Goal: Transaction & Acquisition: Purchase product/service

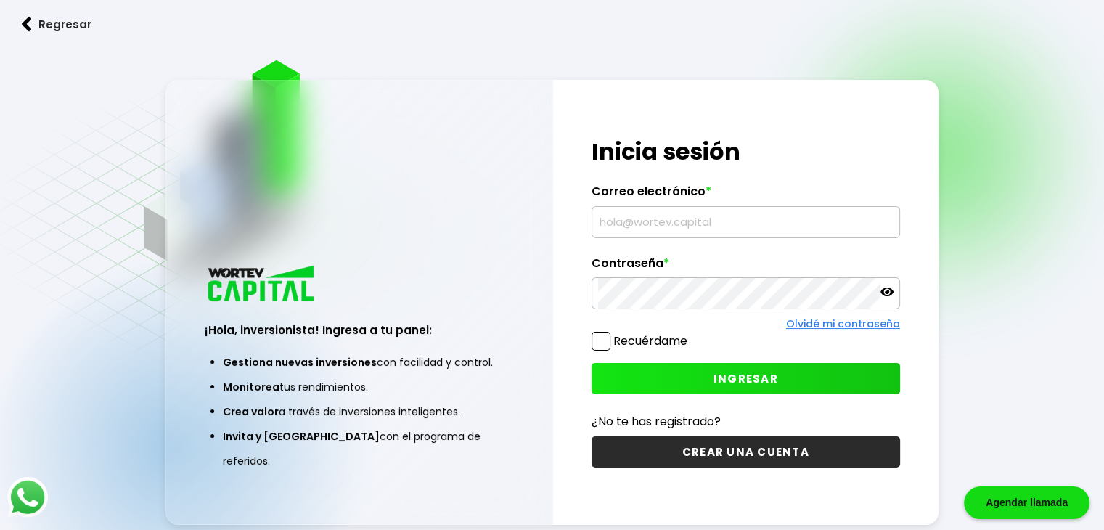
type input "[EMAIL_ADDRESS][DOMAIN_NAME]"
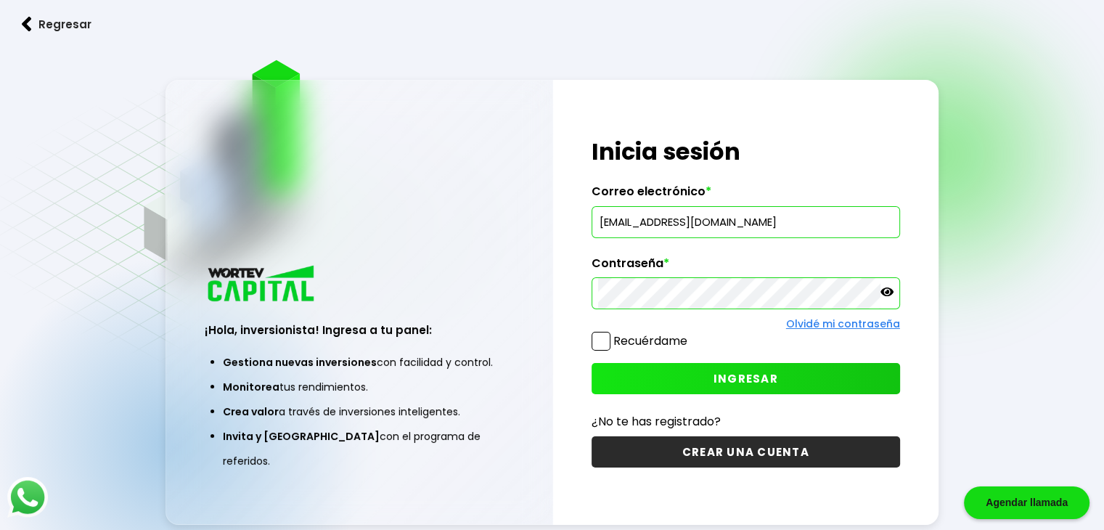
click at [881, 287] on icon at bounding box center [886, 291] width 13 height 13
click at [882, 287] on icon at bounding box center [886, 292] width 13 height 10
click at [742, 378] on span "INGRESAR" at bounding box center [745, 378] width 65 height 15
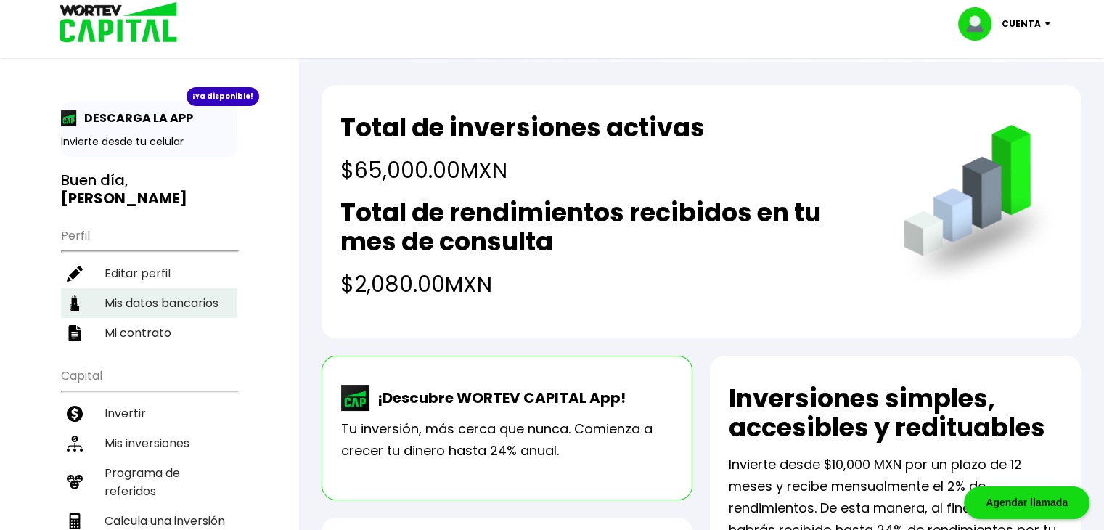
click at [194, 293] on li "Mis datos bancarios" at bounding box center [149, 303] width 176 height 30
select select "BBVA Bancomer"
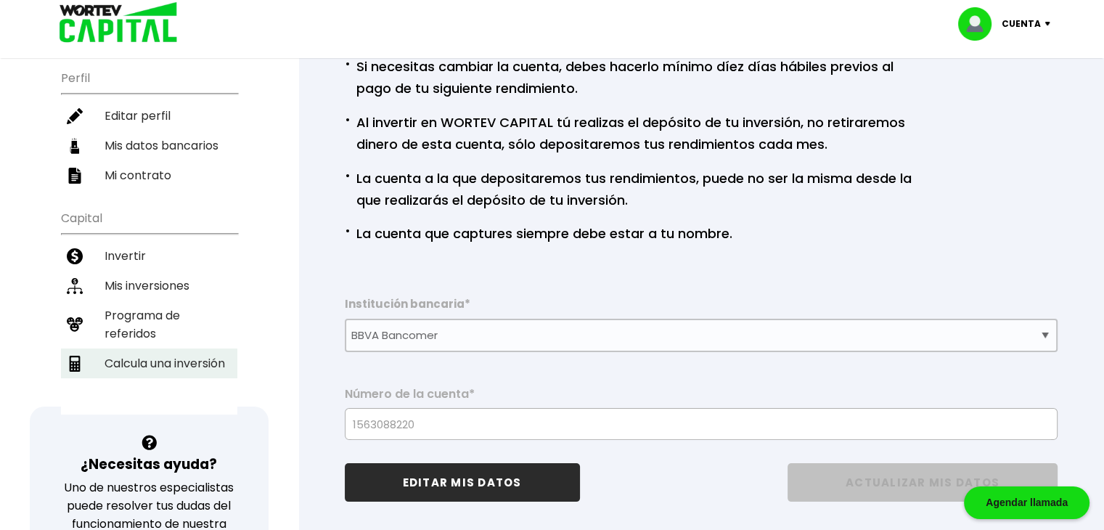
scroll to position [73, 0]
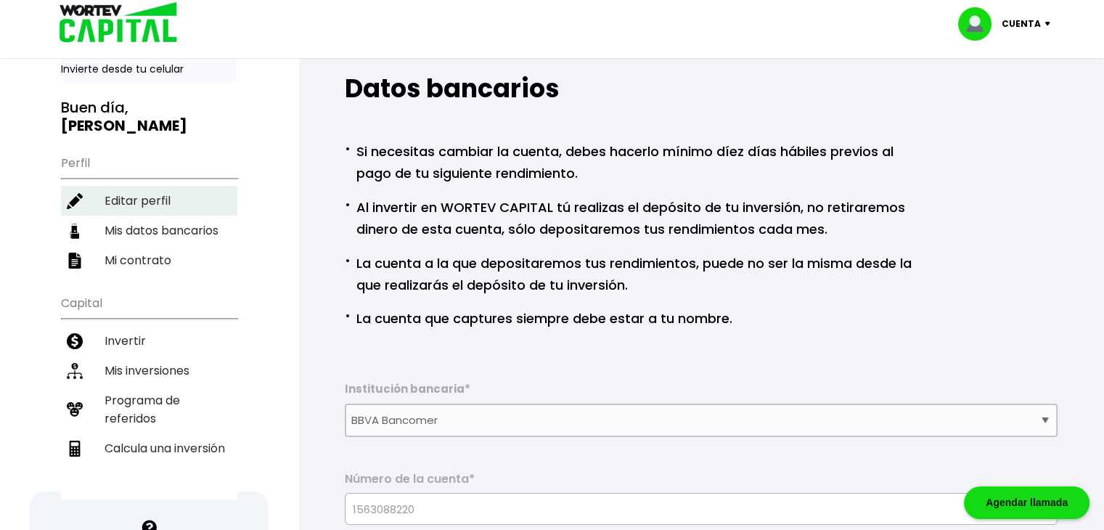
click at [208, 204] on li "Editar perfil" at bounding box center [149, 201] width 176 height 30
select select "Mujer"
select select "Posgrado"
select select "GT"
select select "BBVA Bancomer"
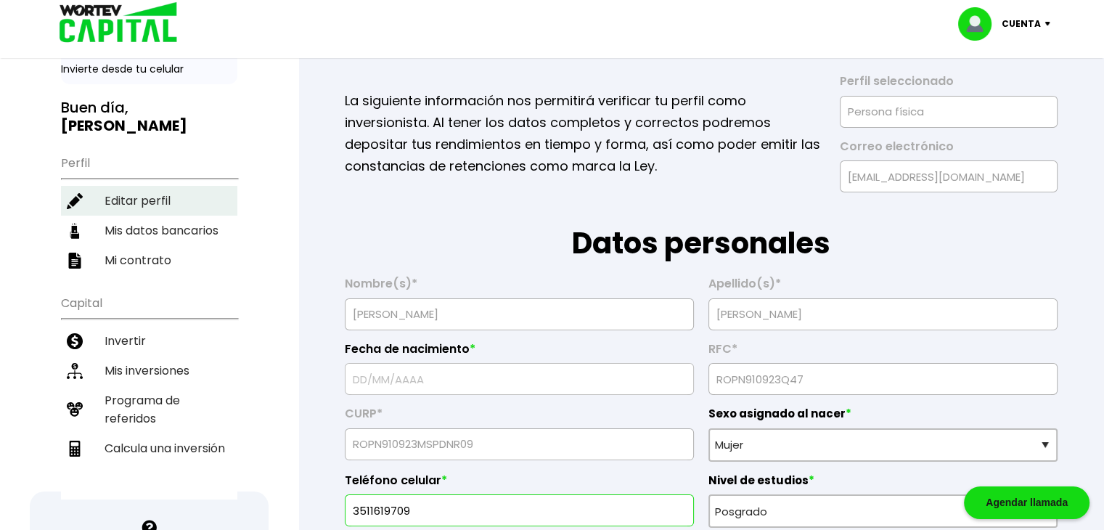
type input "[DATE]"
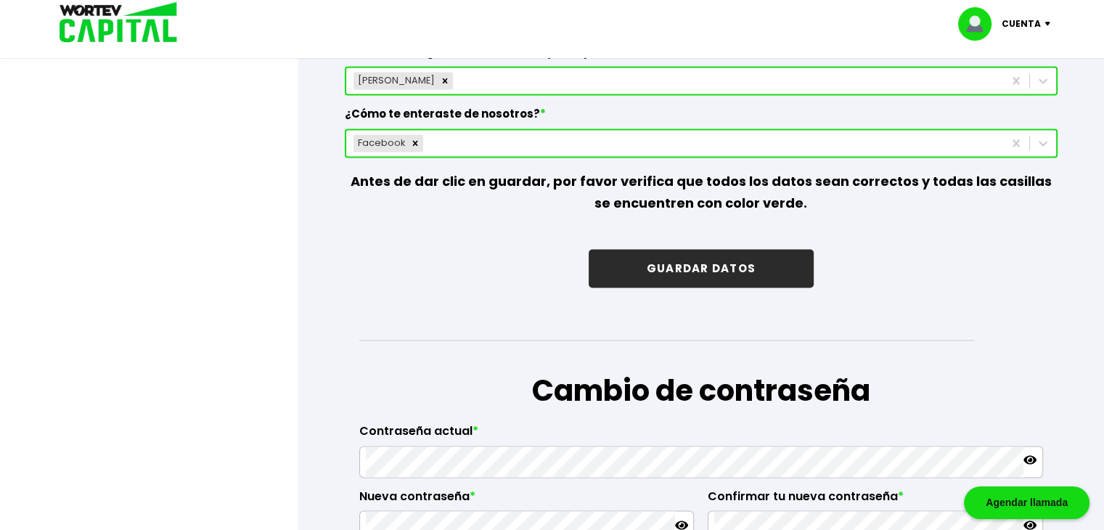
scroll to position [2104, 0]
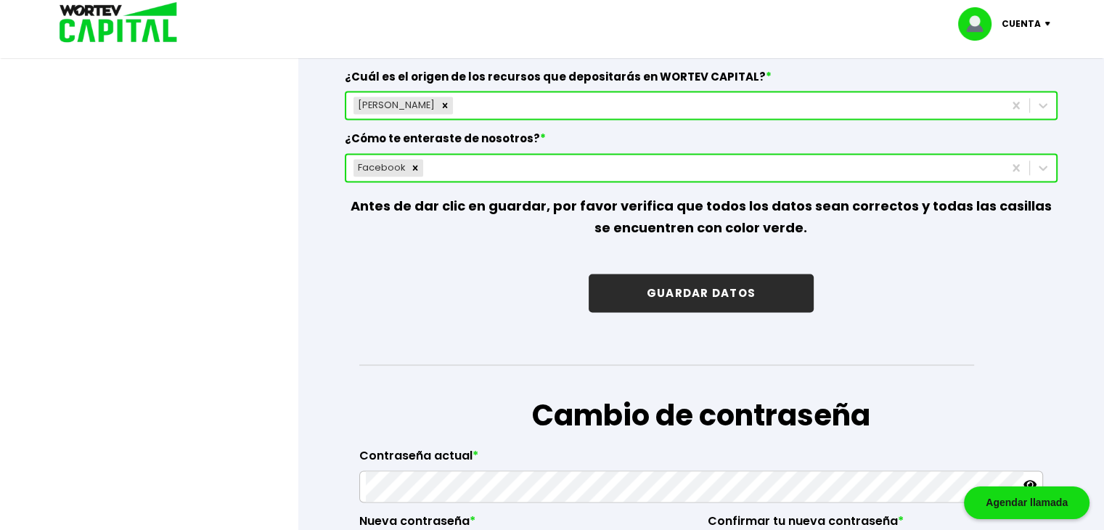
click at [701, 290] on button "GUARDAR DATOS" at bounding box center [701, 293] width 225 height 38
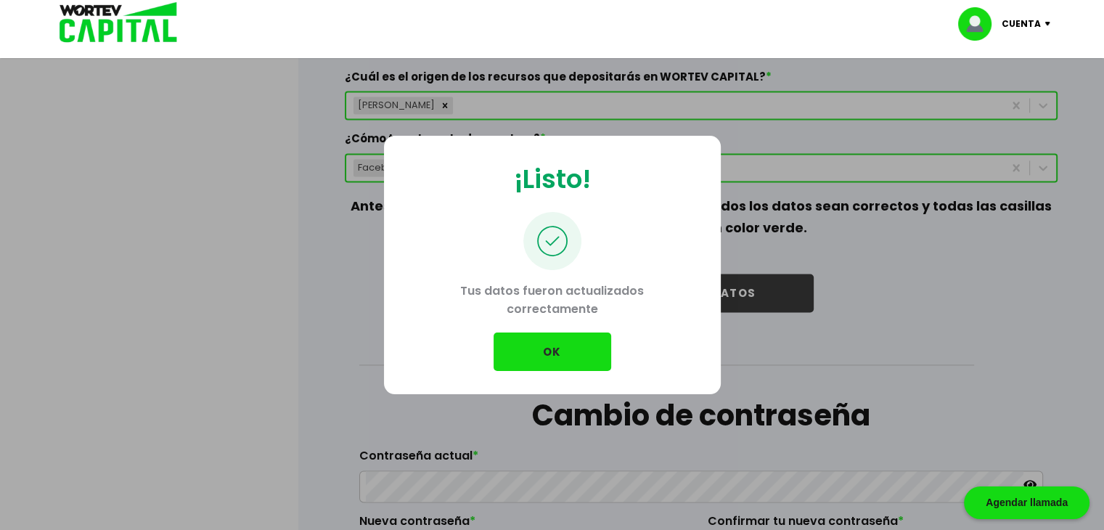
click at [573, 339] on button "OK" at bounding box center [552, 351] width 118 height 38
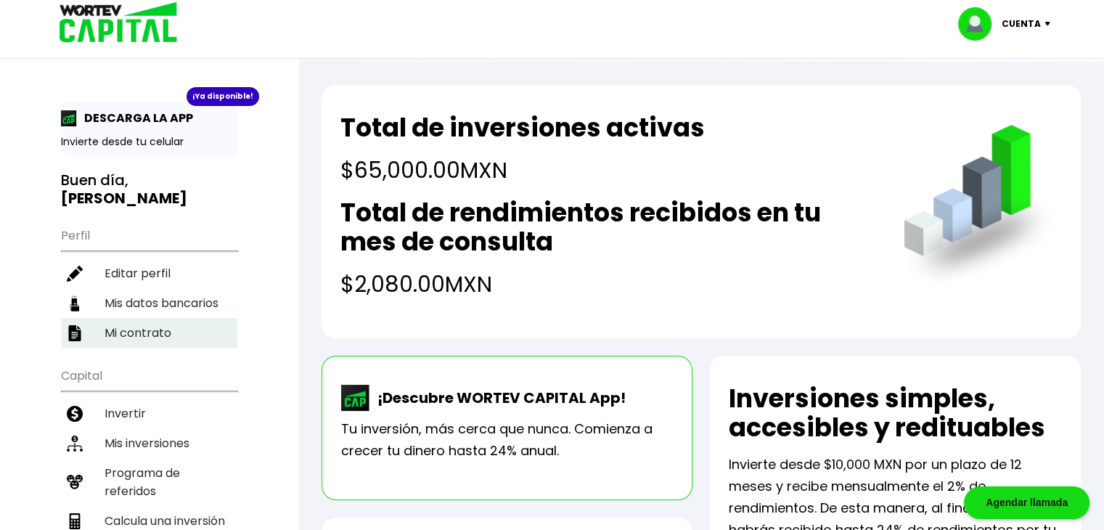
scroll to position [145, 0]
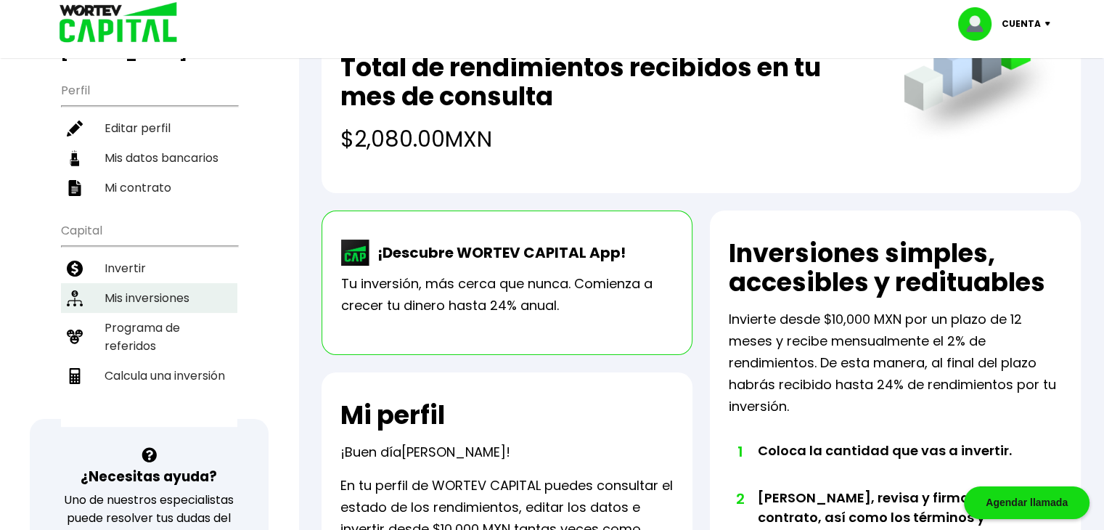
click at [203, 288] on li "Mis inversiones" at bounding box center [149, 298] width 176 height 30
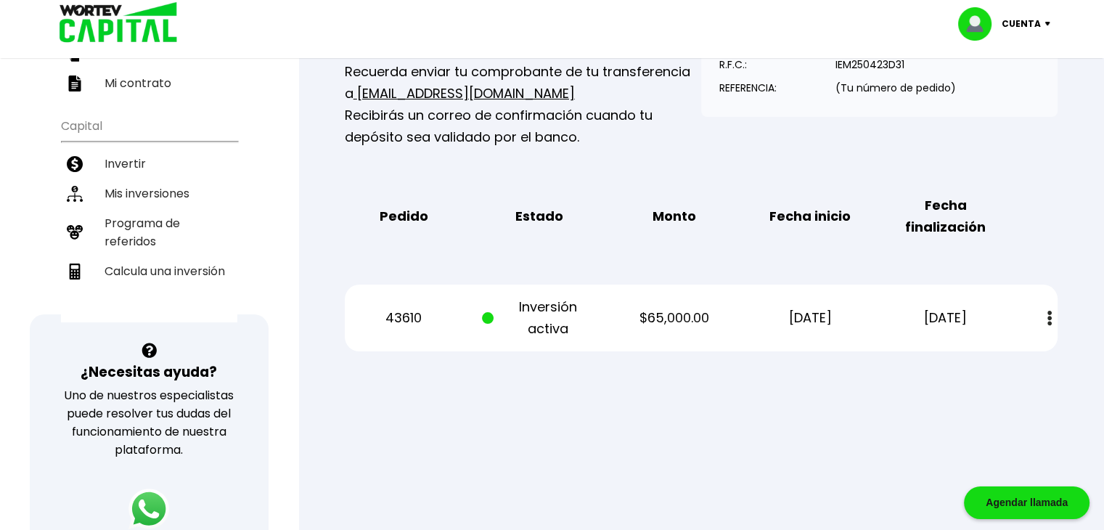
scroll to position [218, 0]
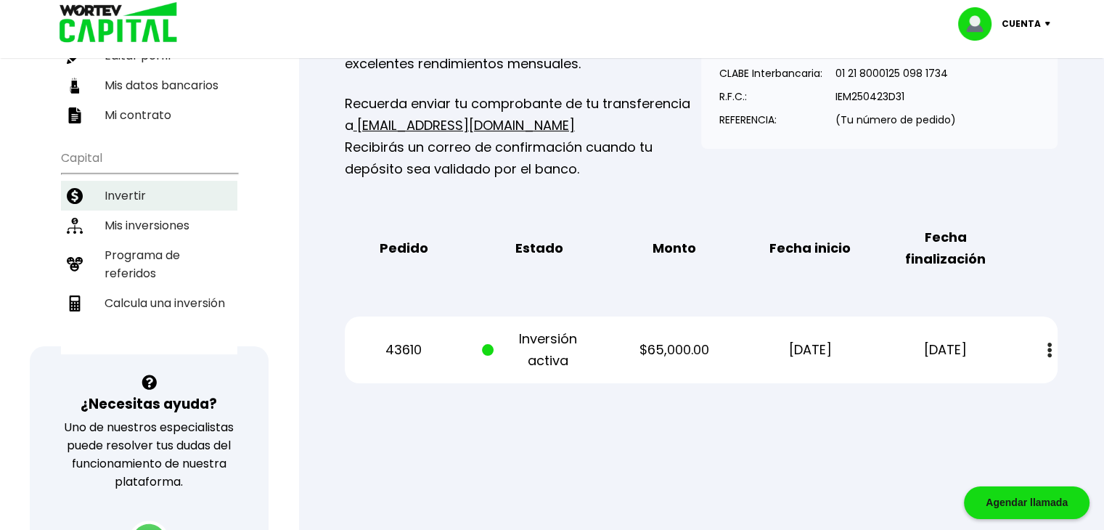
click at [152, 194] on li "Invertir" at bounding box center [149, 196] width 176 height 30
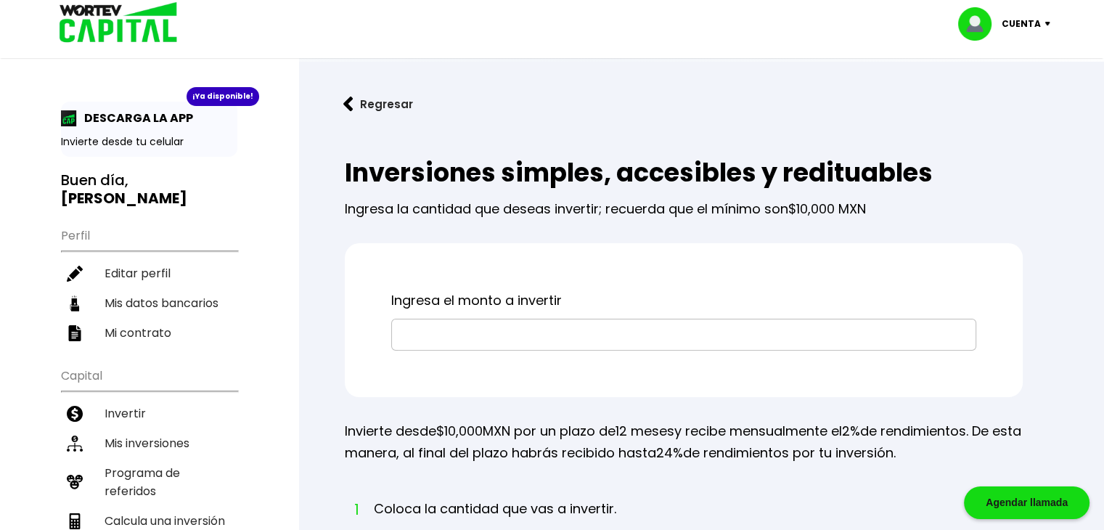
click at [541, 332] on input "text" at bounding box center [684, 334] width 572 height 30
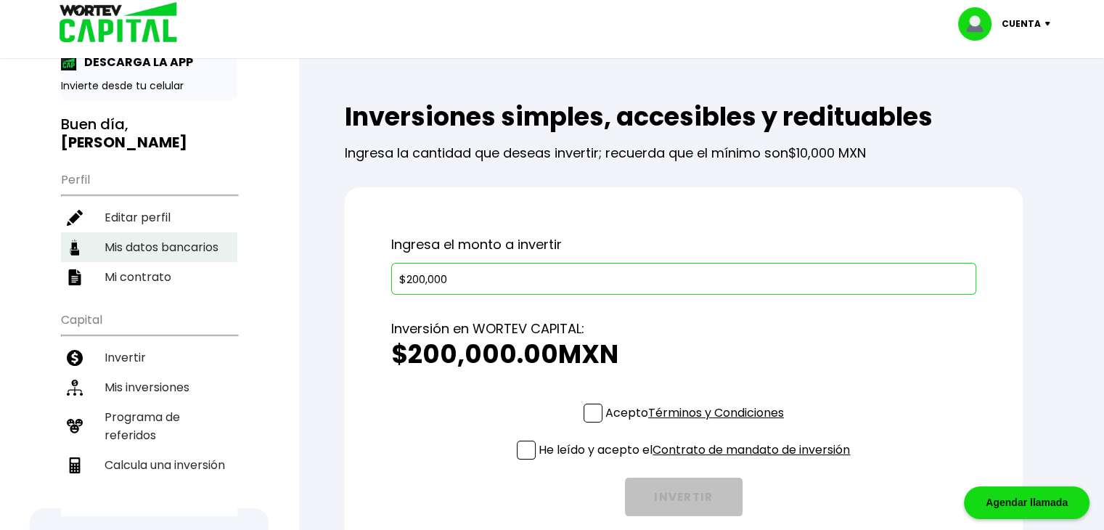
scroll to position [145, 0]
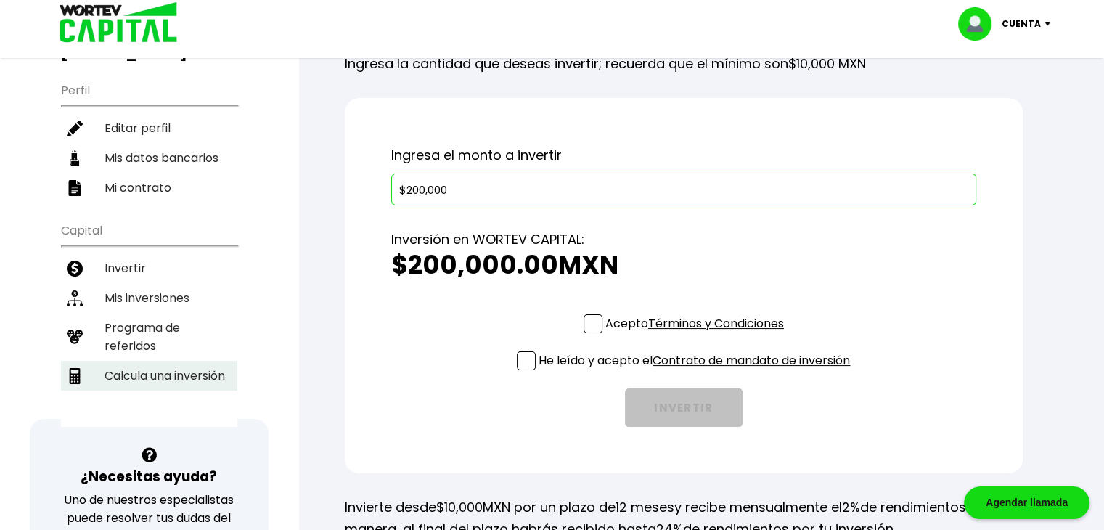
type input "$200,000"
click at [200, 365] on li "Calcula una inversión" at bounding box center [149, 376] width 176 height 30
select select "1"
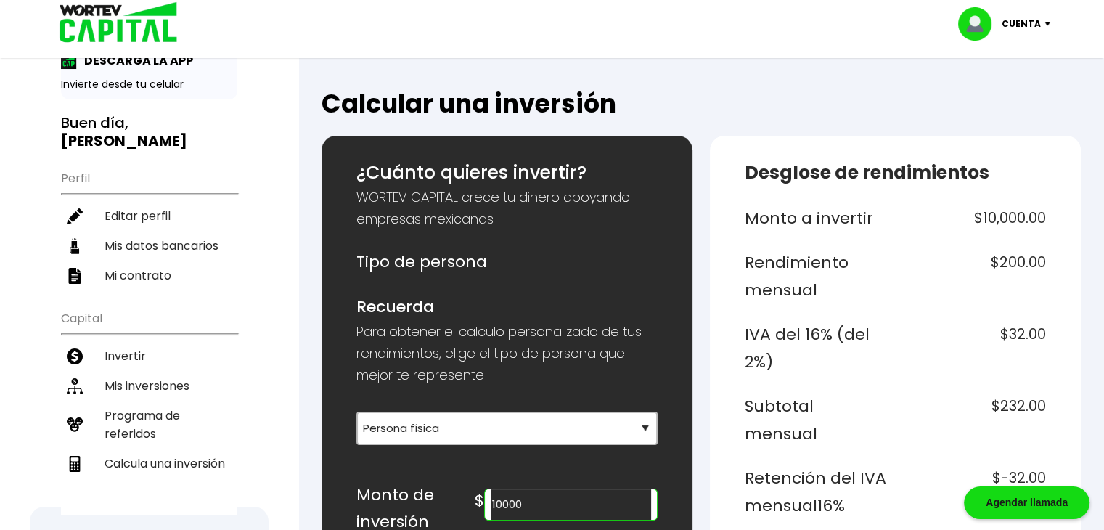
scroll to position [218, 0]
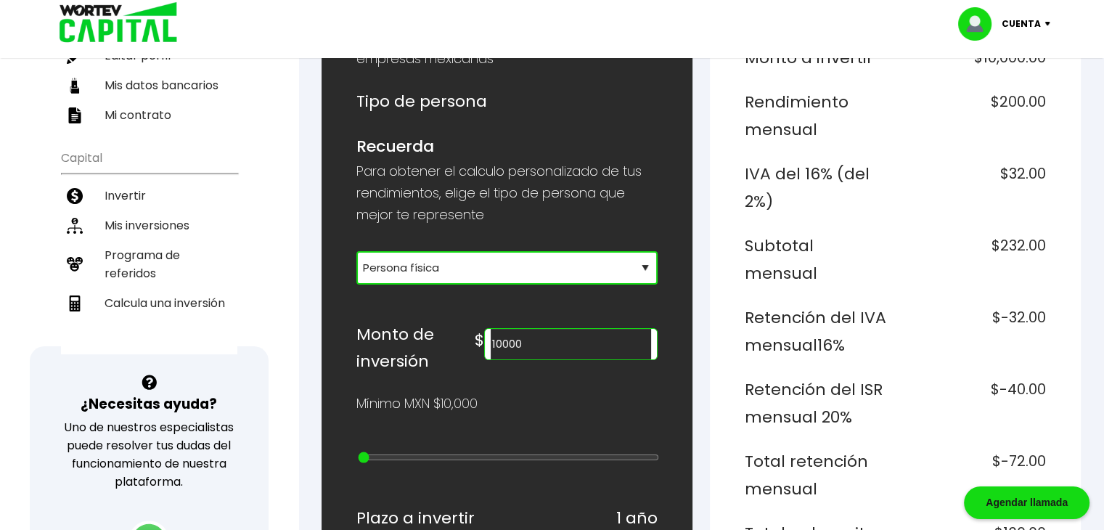
click at [525, 278] on select "Selecciona tu tipo de persona Persona Física que emite factura Persona física P…" at bounding box center [506, 267] width 301 height 33
click at [356, 251] on select "Selecciona tu tipo de persona Persona Física que emite factura Persona física P…" at bounding box center [506, 267] width 301 height 33
drag, startPoint x: 560, startPoint y: 335, endPoint x: 476, endPoint y: 332, distance: 84.2
click at [475, 335] on div "Monto de inversión $ 10000" at bounding box center [506, 348] width 301 height 54
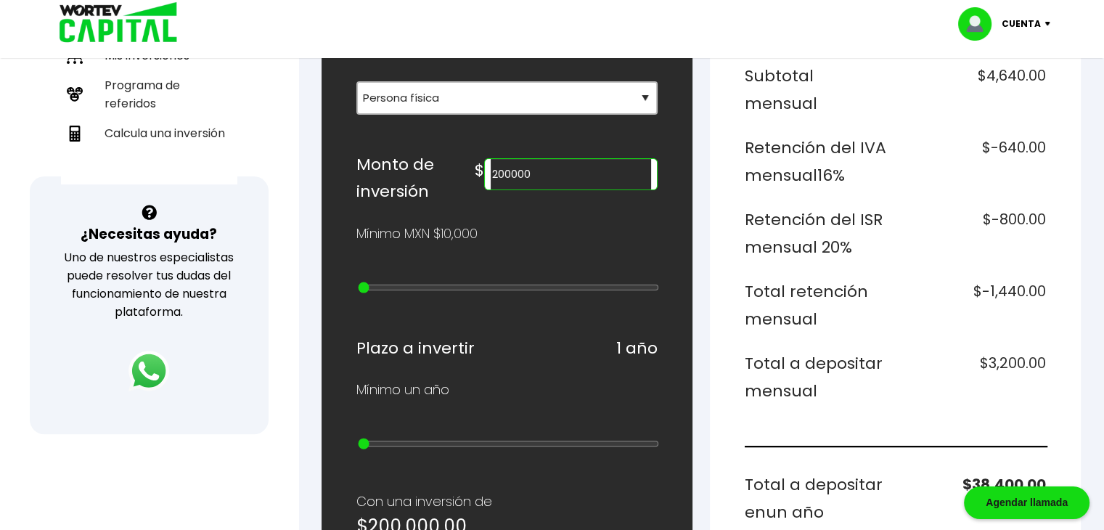
scroll to position [363, 0]
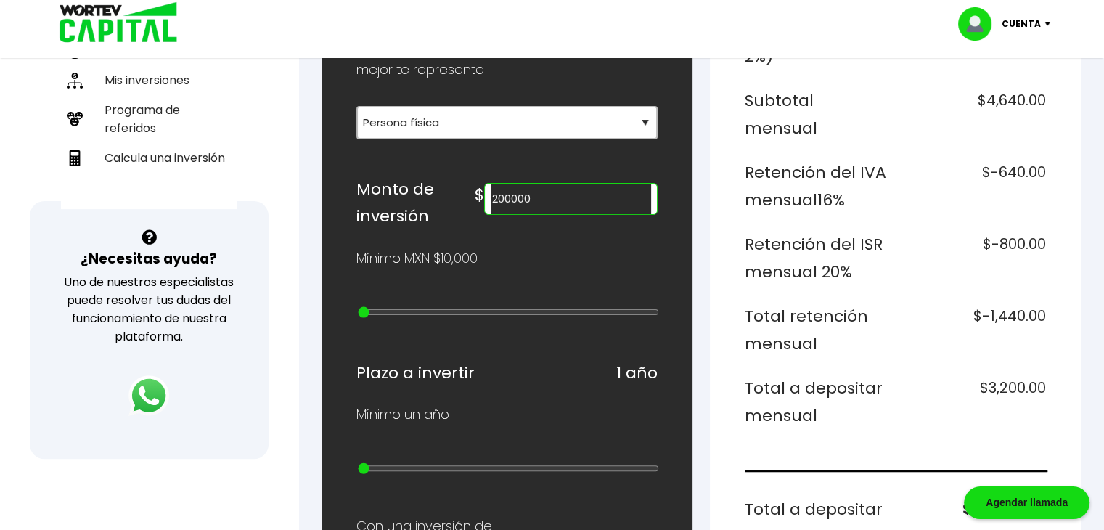
drag, startPoint x: 573, startPoint y: 198, endPoint x: 491, endPoint y: 198, distance: 82.0
click at [491, 198] on div "Monto de inversión $ 200000" at bounding box center [506, 203] width 301 height 54
click at [538, 348] on div "¿Cuánto quieres invertir? WORTEV CAPITAL crece tu dinero apoyando empresas mexi…" at bounding box center [506, 471] width 301 height 1236
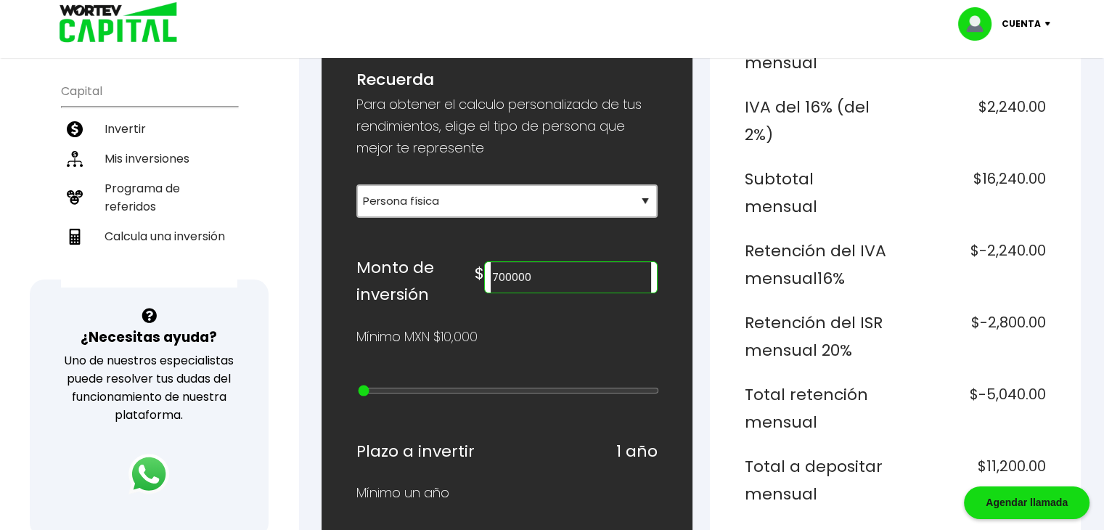
scroll to position [355, 0]
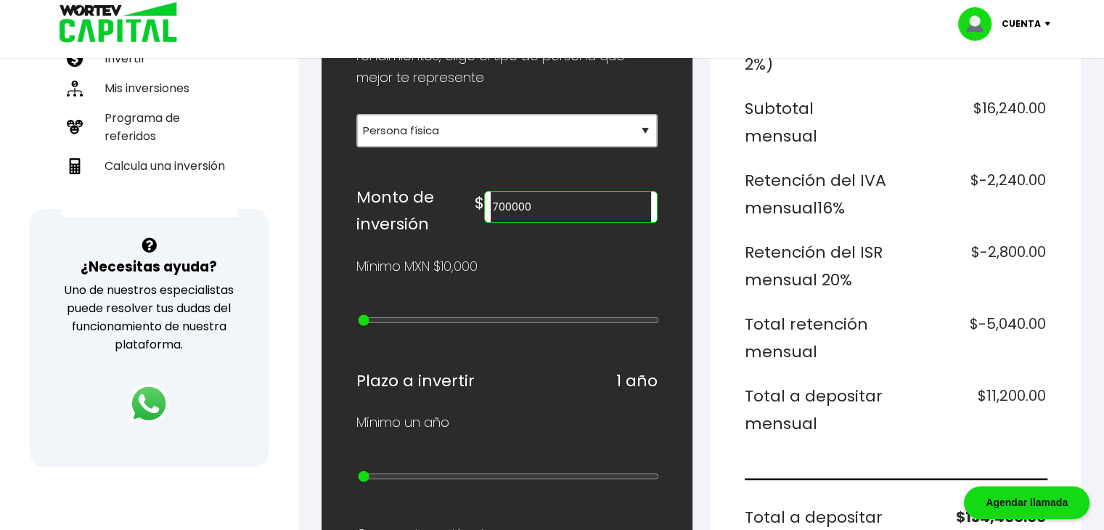
drag, startPoint x: 570, startPoint y: 206, endPoint x: 473, endPoint y: 205, distance: 96.5
click at [473, 205] on div "Monto de inversión $ 700000" at bounding box center [506, 211] width 301 height 54
type input "500000"
type input "13"
click at [514, 314] on input "range" at bounding box center [508, 320] width 301 height 12
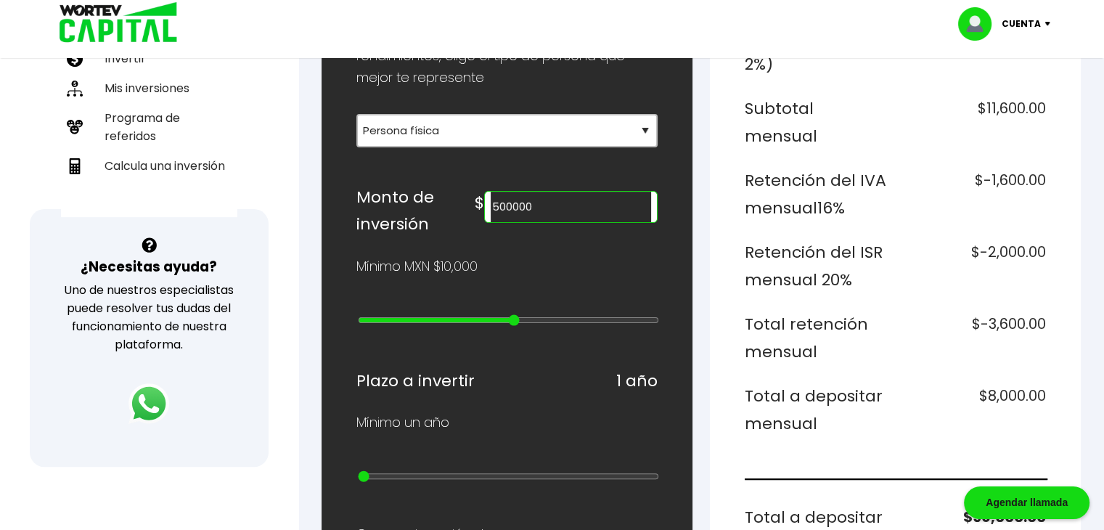
drag, startPoint x: 570, startPoint y: 207, endPoint x: 459, endPoint y: 207, distance: 111.0
click at [459, 207] on div "Monto de inversión $ 500000" at bounding box center [506, 211] width 301 height 54
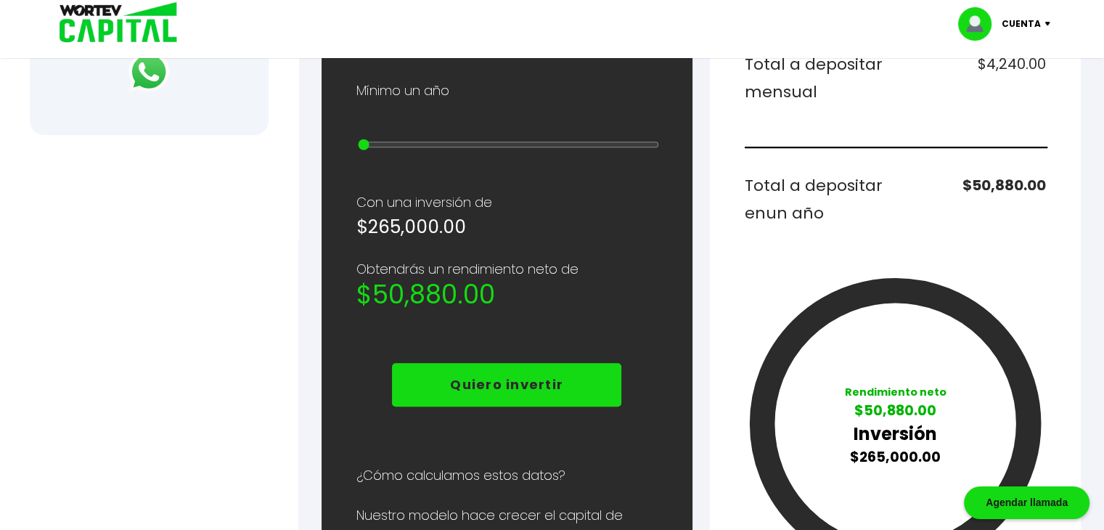
scroll to position [718, 0]
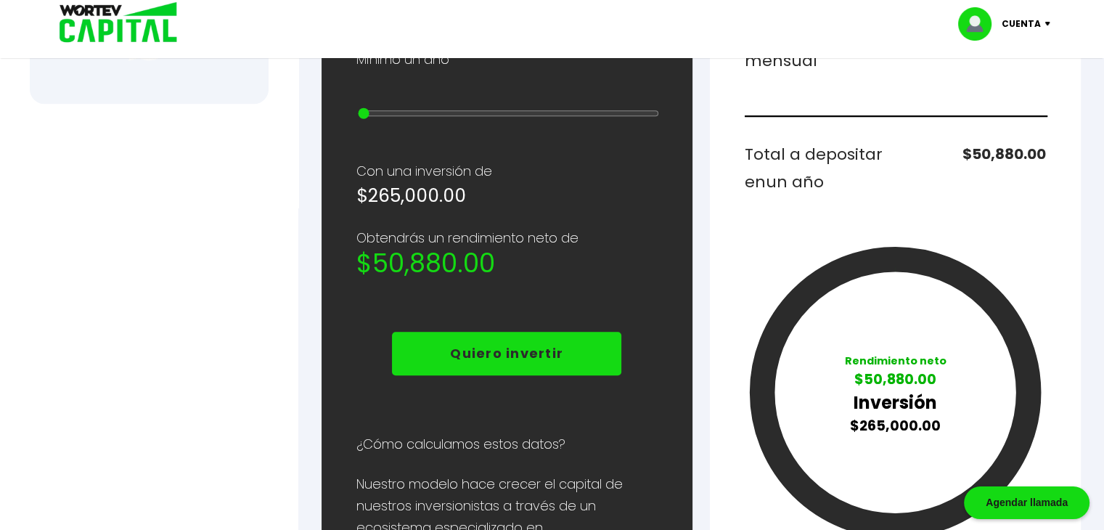
type input "265000"
click at [967, 184] on div "Monto a invertir $265,000.00 Rendimiento mensual $5,300.00 IVA del 16% (del 2%)…" at bounding box center [895, 46] width 301 height 1004
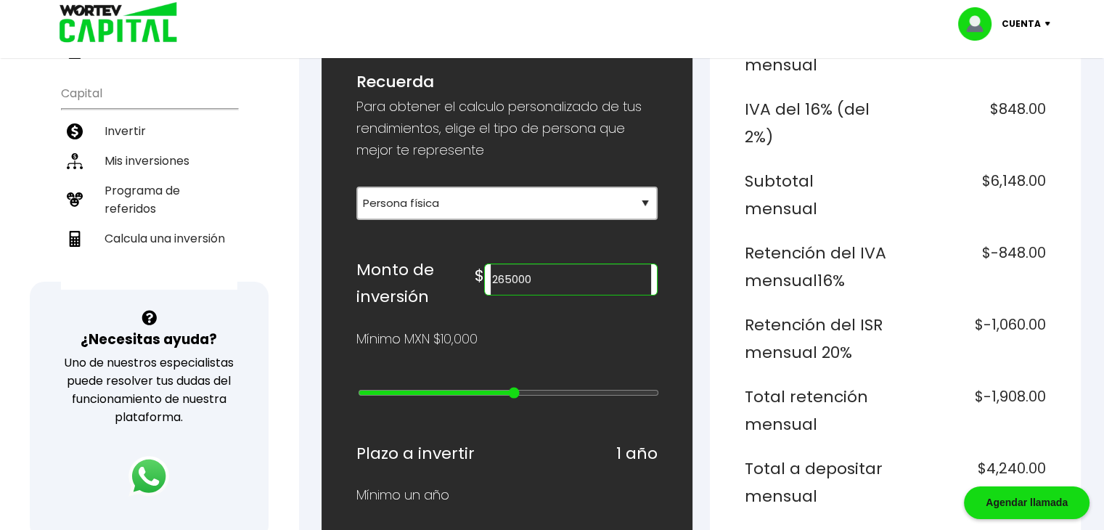
scroll to position [0, 0]
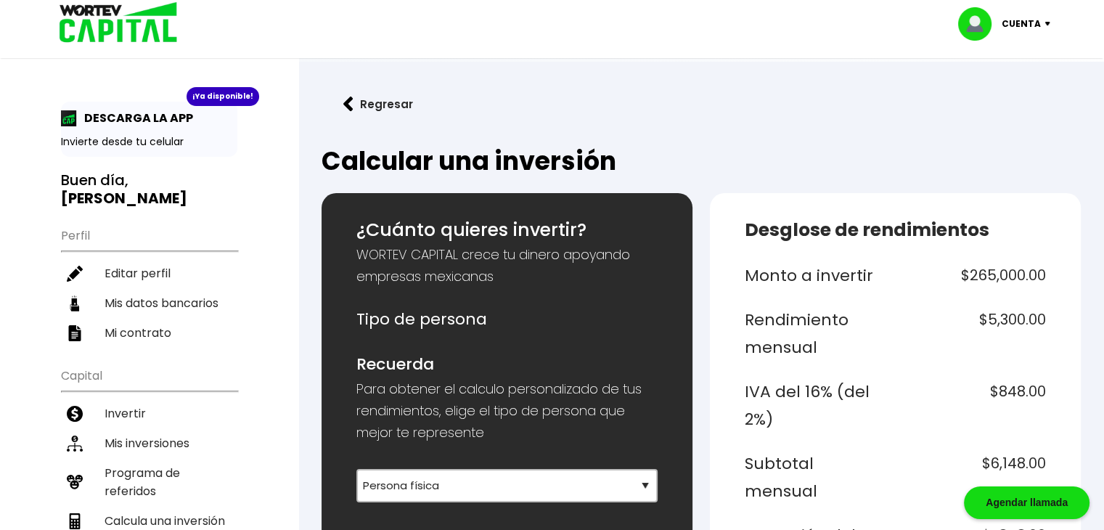
click at [1017, 27] on p "Cuenta" at bounding box center [1020, 24] width 39 height 22
click at [1024, 99] on li "Cerrar sesión" at bounding box center [1006, 97] width 116 height 30
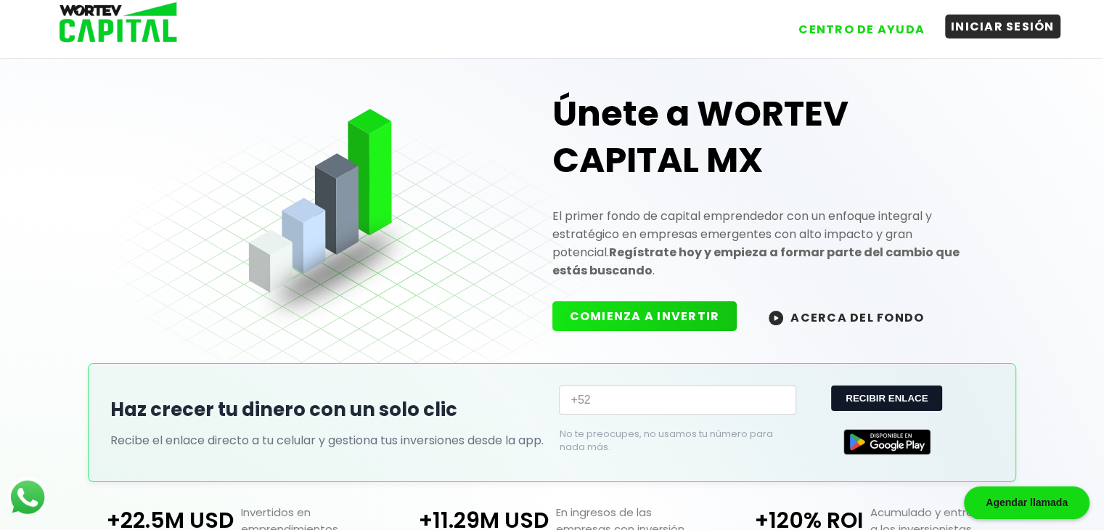
click at [975, 36] on button "INICIAR SESIÓN" at bounding box center [1002, 27] width 115 height 24
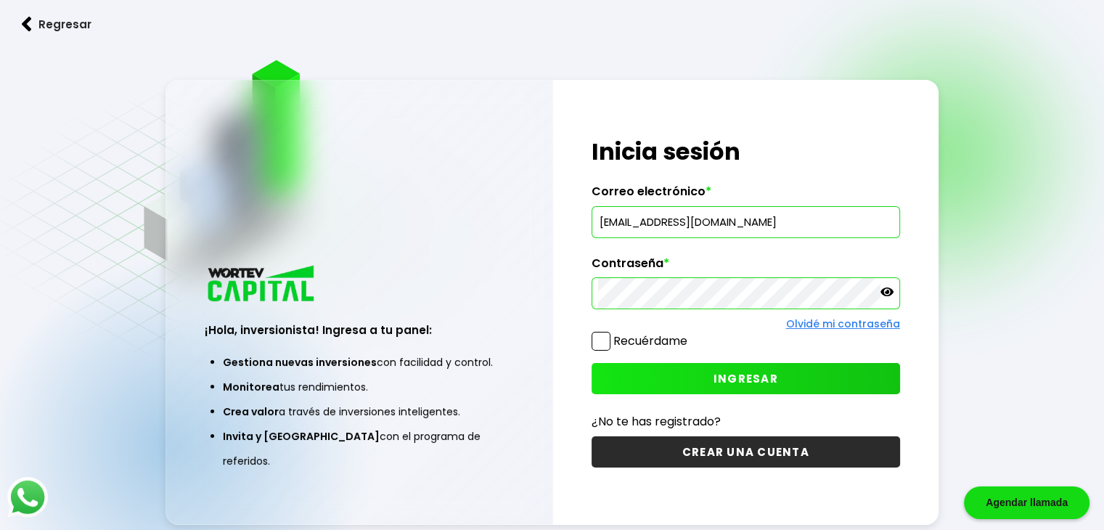
click at [888, 294] on icon at bounding box center [886, 291] width 13 height 13
click at [544, 296] on div "¡Hola, inversionista! Ingresa a tu panel: Gestiona nuevas inversiones con facil…" at bounding box center [551, 302] width 773 height 444
click at [557, 256] on div "¡Hola, inversionista! Ingresa tus credenciales para iniciar sesión Inicia sesió…" at bounding box center [745, 302] width 385 height 444
drag, startPoint x: 790, startPoint y: 234, endPoint x: 554, endPoint y: 239, distance: 235.2
click at [554, 239] on div "¡Hola, inversionista! Ingresa tus credenciales para iniciar sesión Inicia sesió…" at bounding box center [745, 302] width 385 height 444
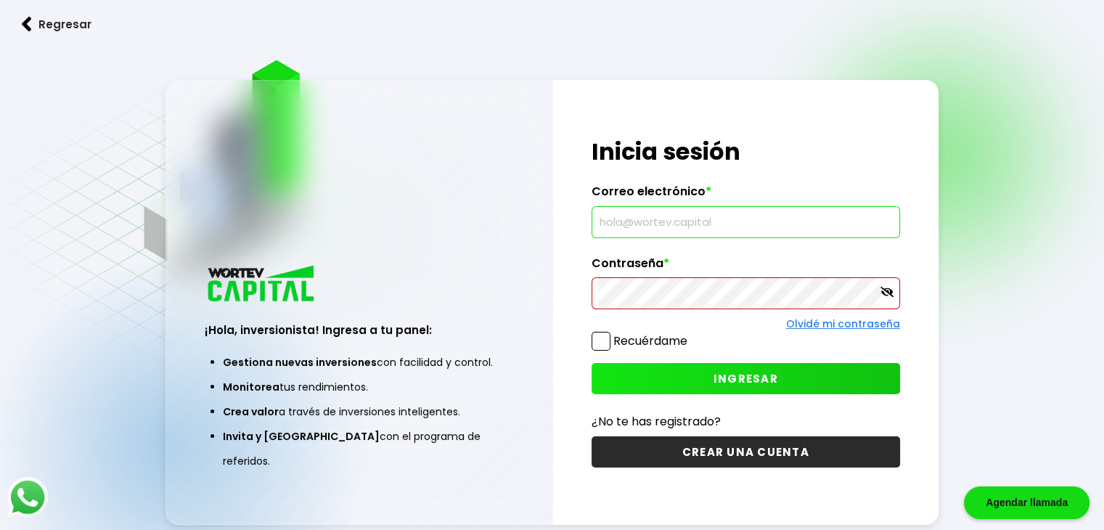
click at [951, 185] on div "Regresar ¡Hola, inversionista! Ingresa a tu panel: Gestiona nuevas inversiones …" at bounding box center [552, 301] width 1104 height 602
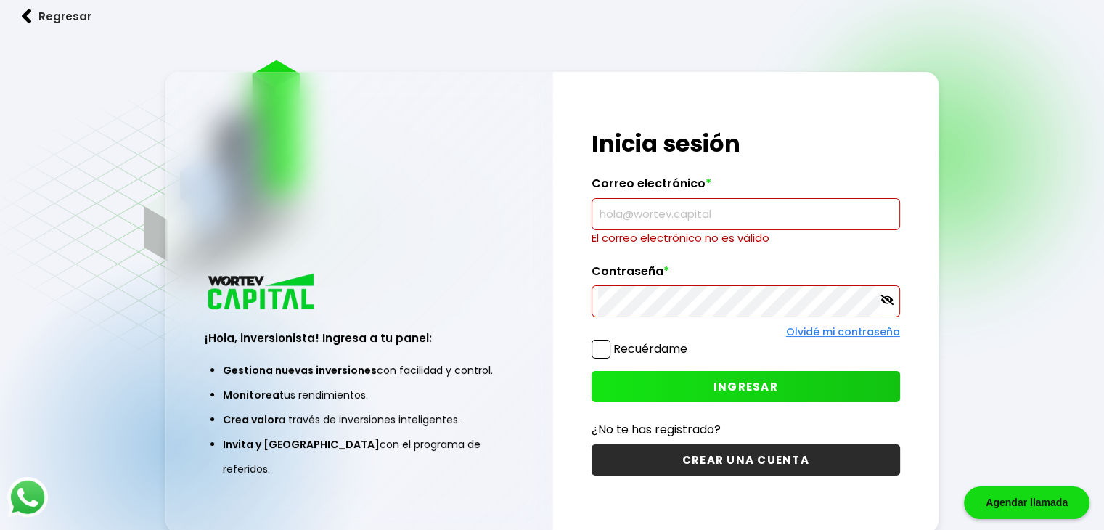
click at [994, 198] on div "Regresar ¡Hola, inversionista! Ingresa a tu panel: Gestiona nuevas inversiones …" at bounding box center [552, 301] width 1104 height 602
click at [682, 4] on link "Regresar" at bounding box center [552, 16] width 1104 height 38
